Goal: Book appointment/travel/reservation

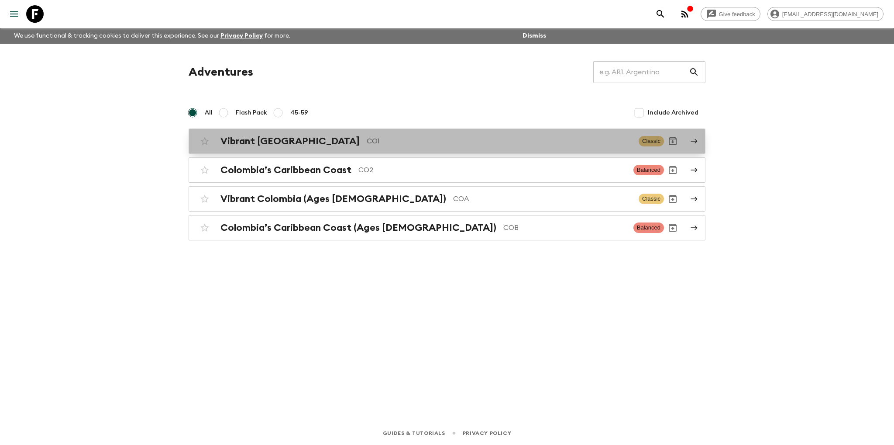
click at [297, 144] on h2 "Vibrant [GEOGRAPHIC_DATA]" at bounding box center [290, 140] width 139 height 11
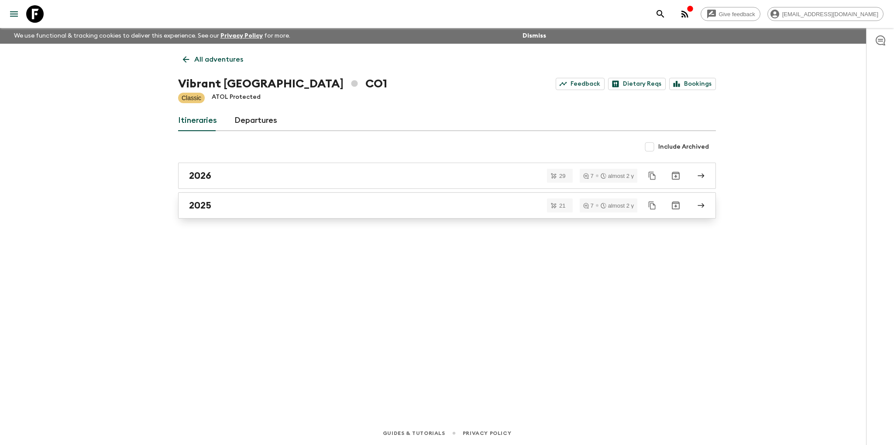
click at [202, 198] on link "2025" at bounding box center [447, 205] width 538 height 26
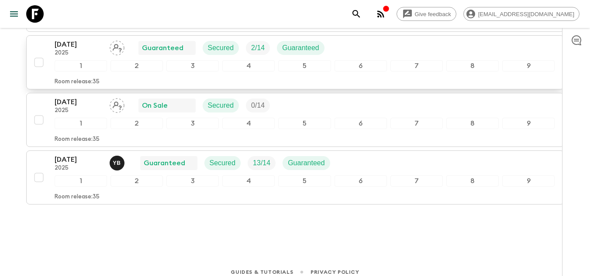
scroll to position [1196, 0]
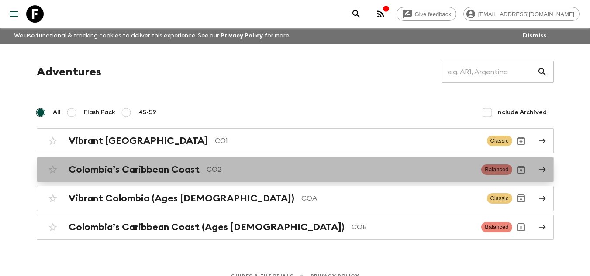
click at [91, 167] on h2 "Colombia’s Caribbean Coast" at bounding box center [134, 169] width 131 height 11
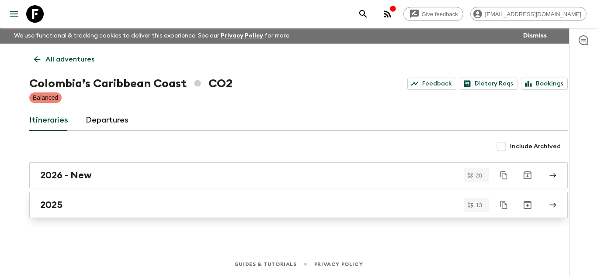
click at [62, 209] on h2 "2025" at bounding box center [51, 205] width 22 height 11
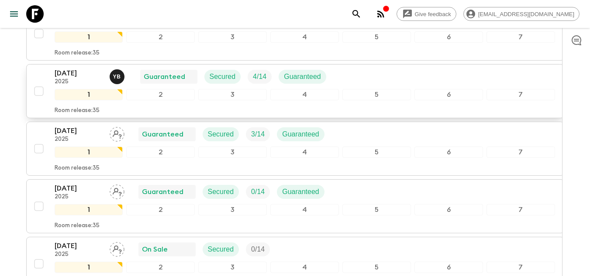
scroll to position [655, 0]
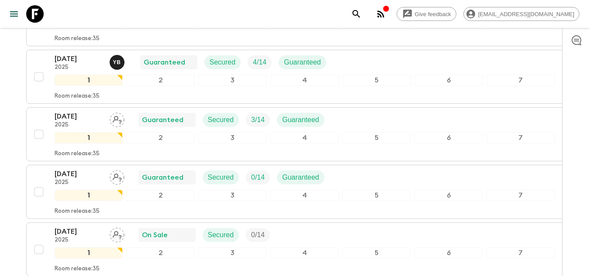
drag, startPoint x: 266, startPoint y: 19, endPoint x: 329, endPoint y: 19, distance: 63.3
click at [266, 19] on div "Give feedback [EMAIL_ADDRESS][DOMAIN_NAME]" at bounding box center [295, 14] width 590 height 28
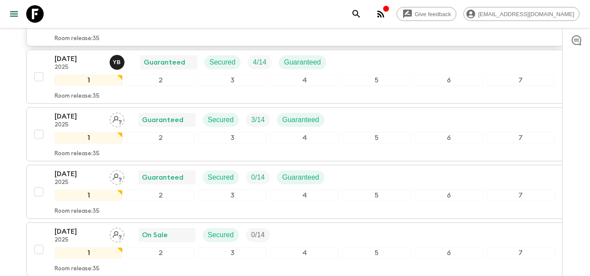
drag, startPoint x: 337, startPoint y: 10, endPoint x: 482, endPoint y: 30, distance: 146.3
click at [339, 11] on div "Give feedback [EMAIL_ADDRESS][DOMAIN_NAME]" at bounding box center [295, 14] width 590 height 28
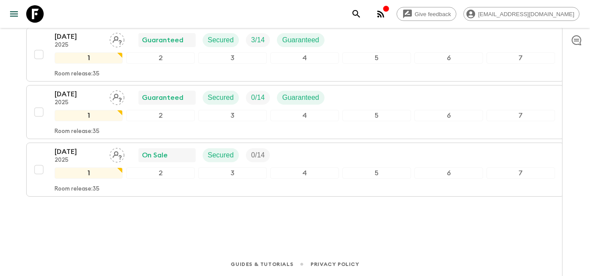
scroll to position [691, 0]
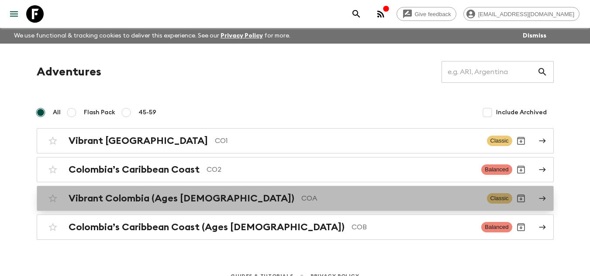
click at [136, 203] on h2 "Vibrant Colombia (Ages [DEMOGRAPHIC_DATA])" at bounding box center [182, 198] width 226 height 11
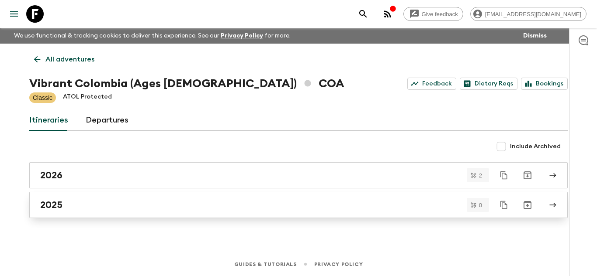
click at [93, 206] on div "2025" at bounding box center [290, 205] width 500 height 11
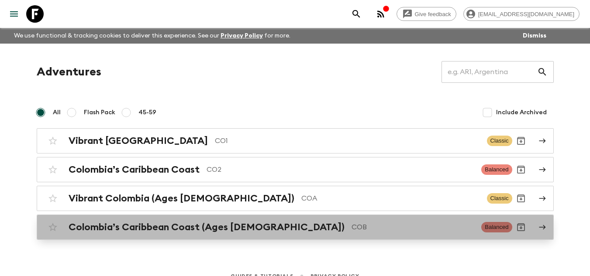
click at [115, 231] on h2 "Colombia’s Caribbean Coast (Ages [DEMOGRAPHIC_DATA])" at bounding box center [207, 227] width 276 height 11
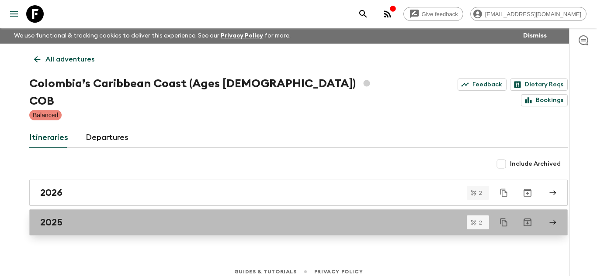
click at [66, 217] on div "2025" at bounding box center [290, 222] width 500 height 11
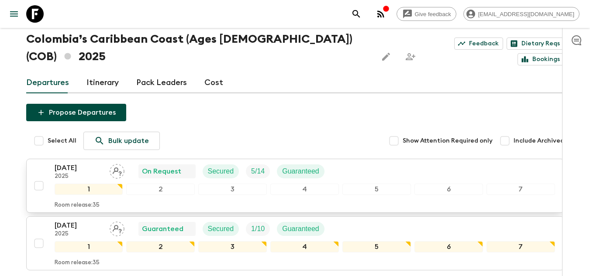
scroll to position [87, 0]
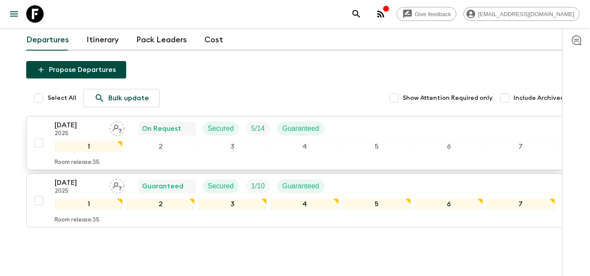
click at [67, 120] on p "[DATE]" at bounding box center [79, 125] width 48 height 10
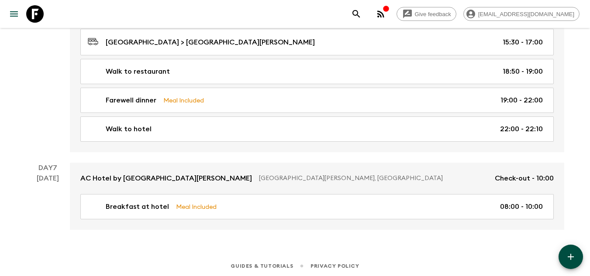
scroll to position [1274, 0]
